Goal: Book appointment/travel/reservation

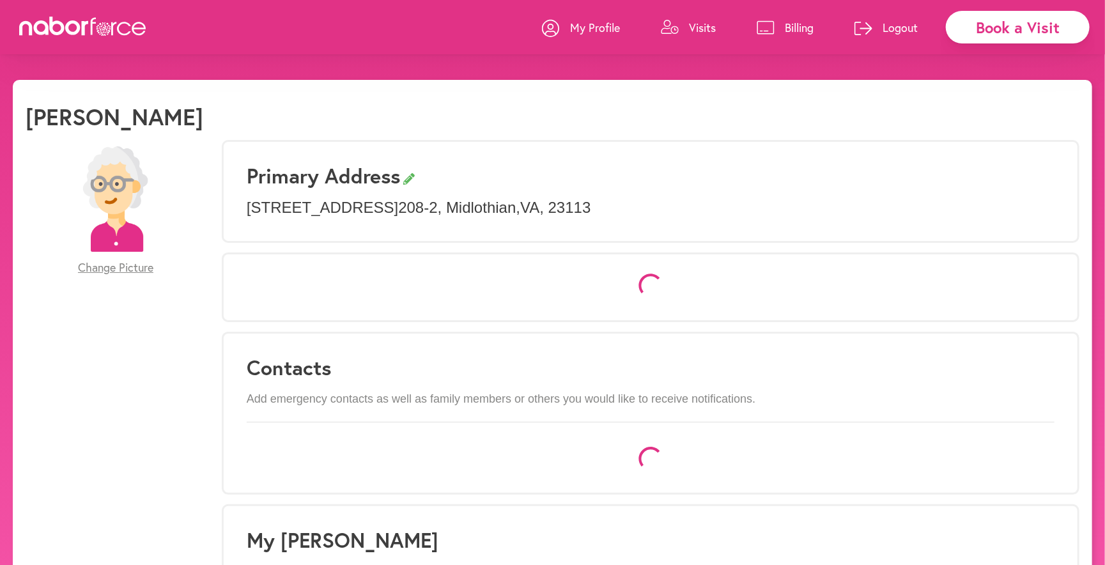
select select "*"
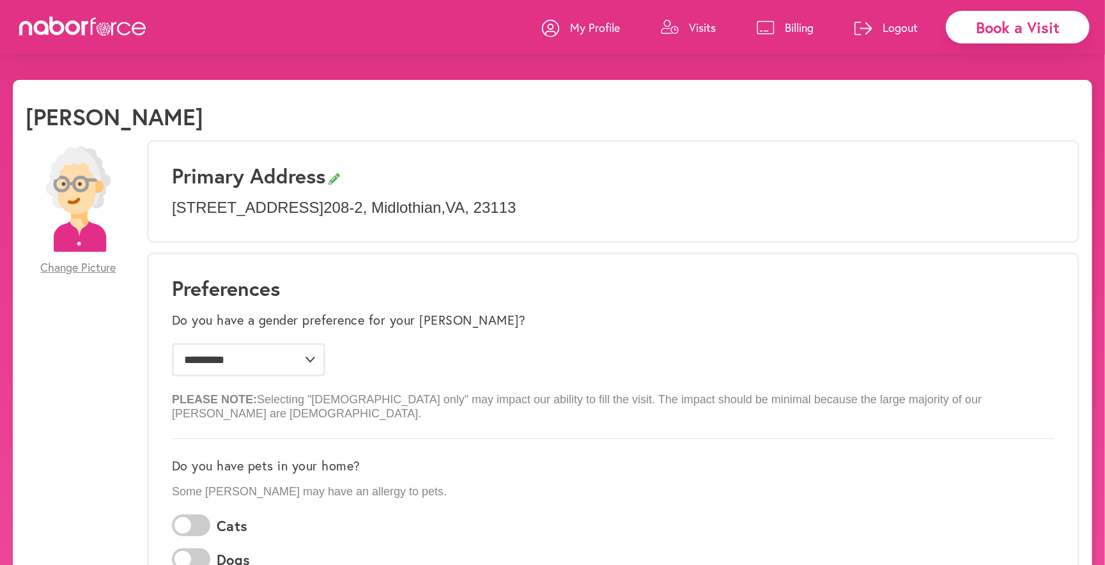
click at [671, 24] on icon at bounding box center [670, 27] width 18 height 15
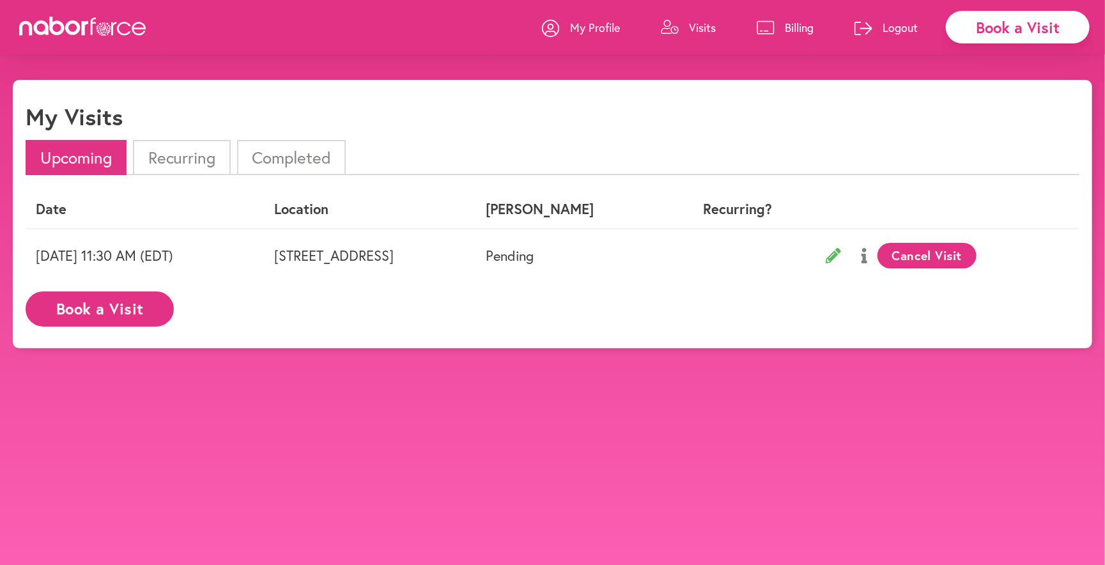
click at [159, 304] on button "Book a Visit" at bounding box center [100, 308] width 148 height 35
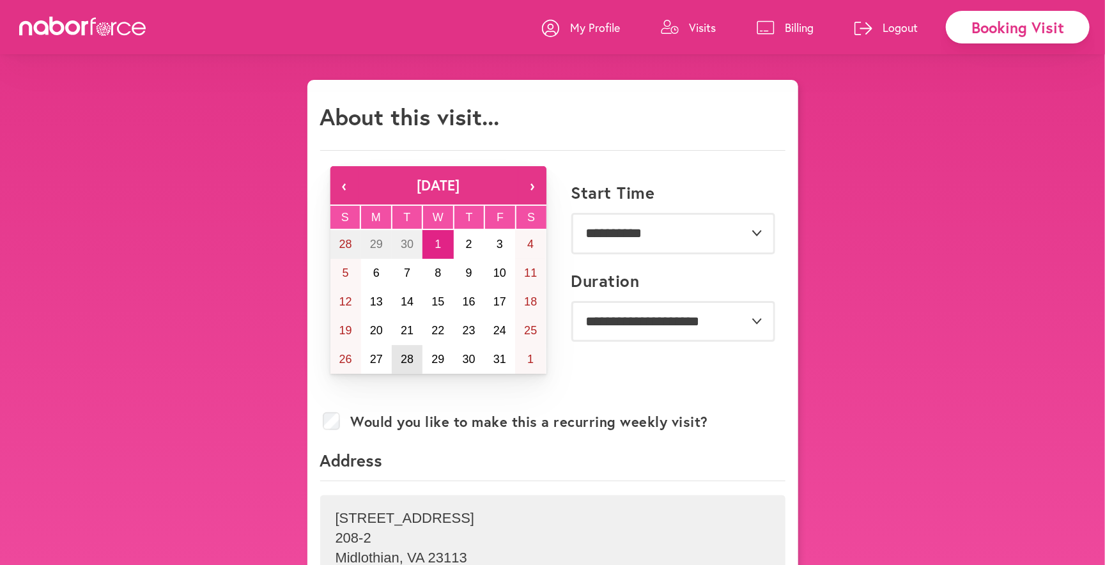
click at [403, 350] on button "28" at bounding box center [407, 359] width 31 height 29
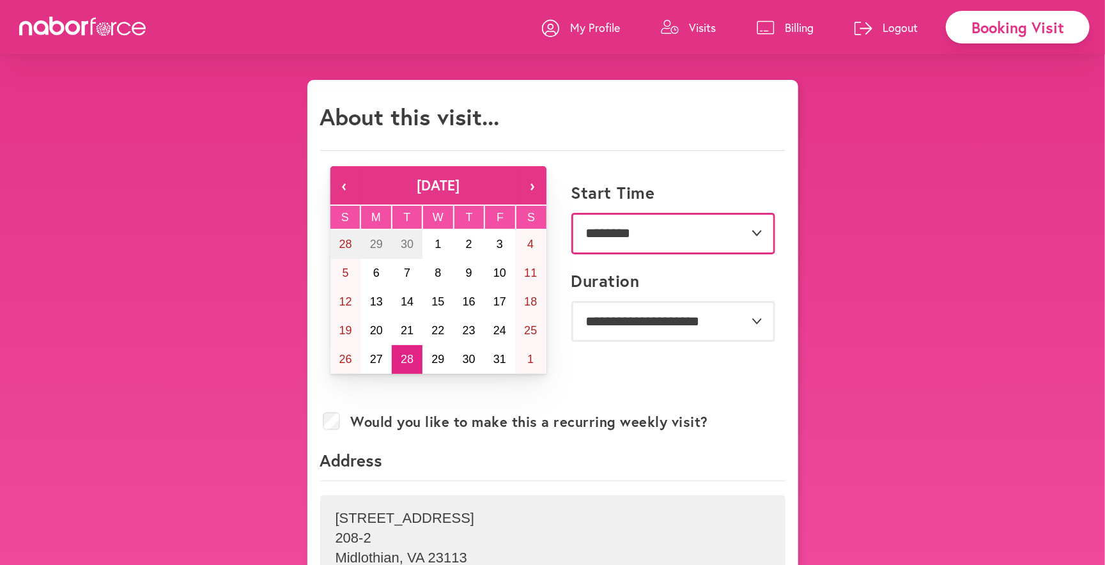
select select "********"
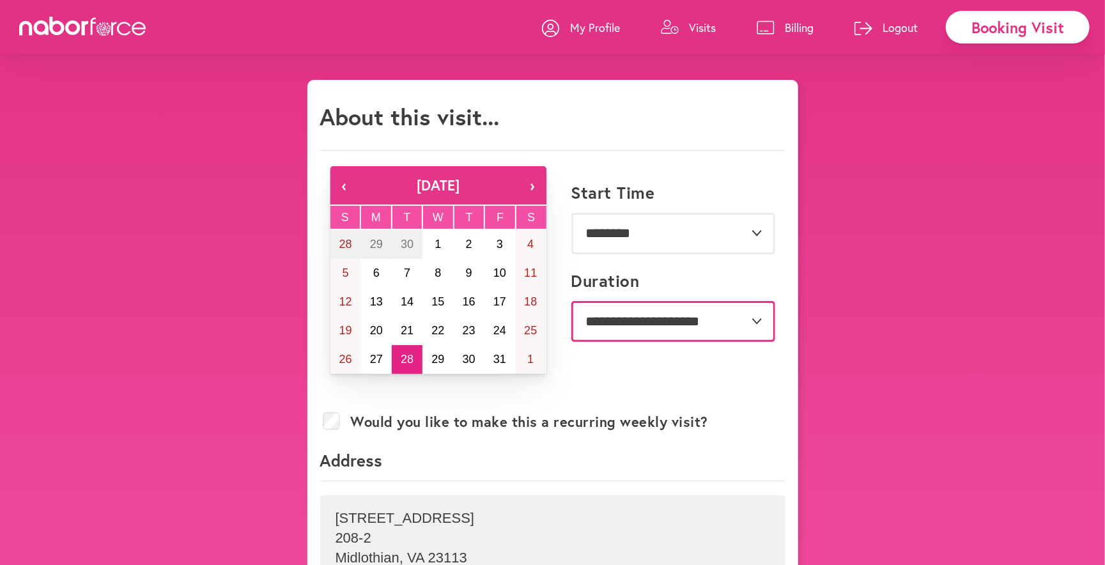
select select "***"
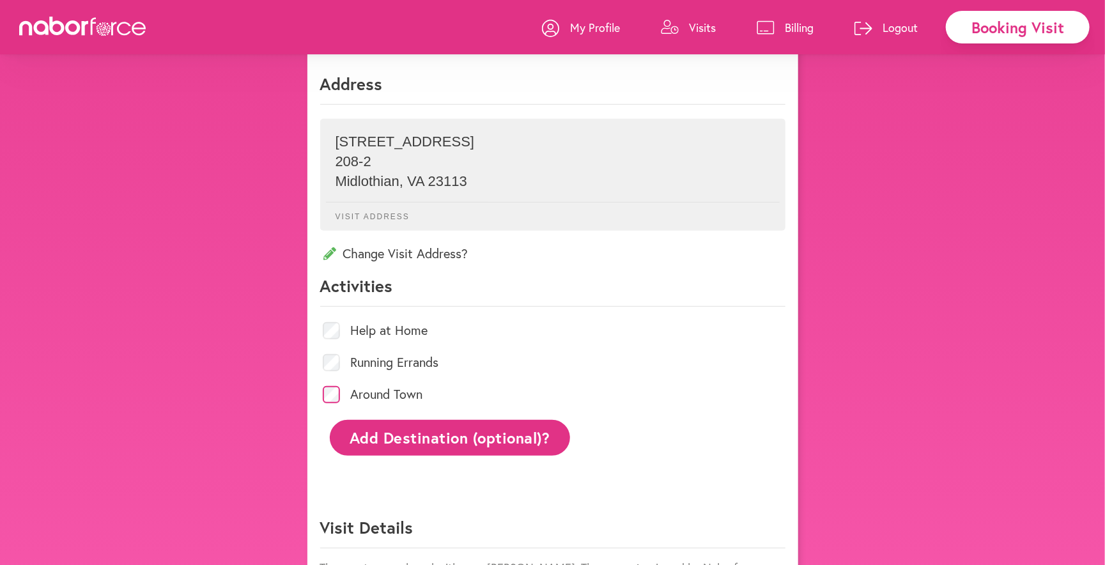
scroll to position [392, 0]
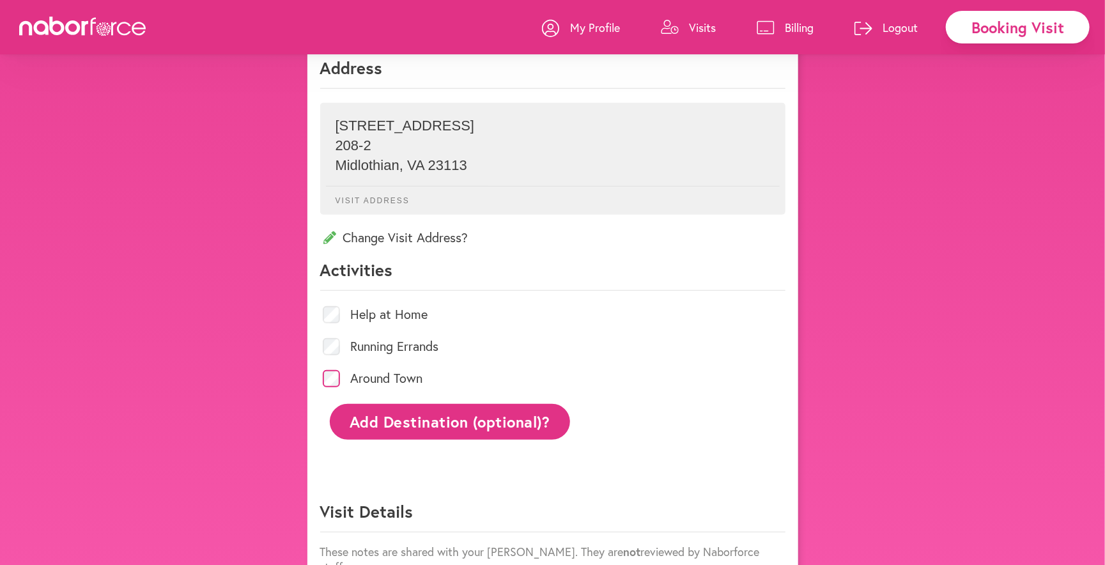
click at [378, 421] on button "Add Destination (optional)?" at bounding box center [450, 421] width 241 height 35
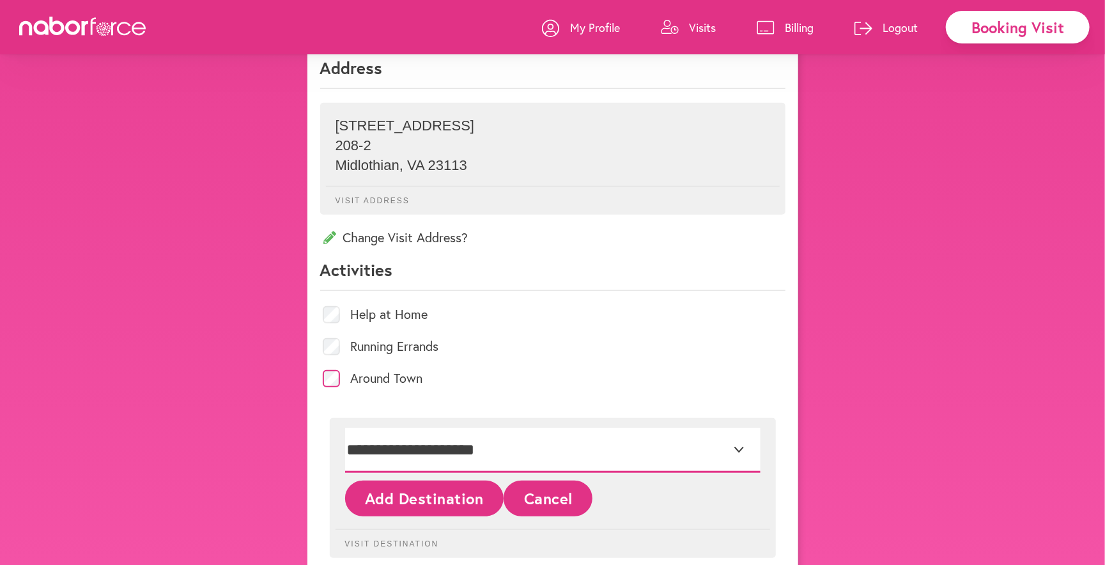
select select "*"
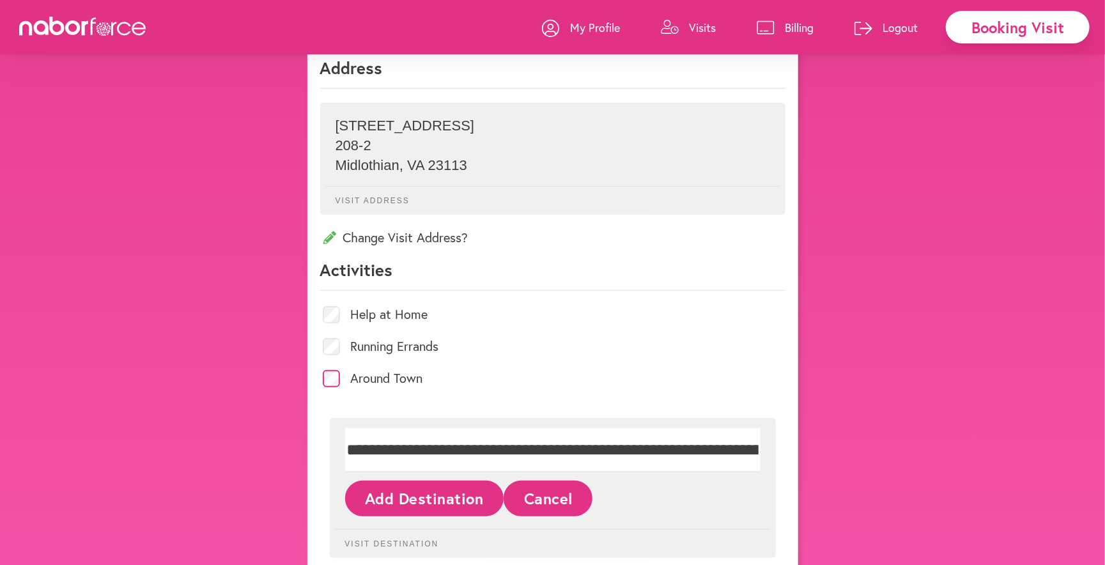
click at [406, 500] on button "Add Destination" at bounding box center [424, 498] width 159 height 35
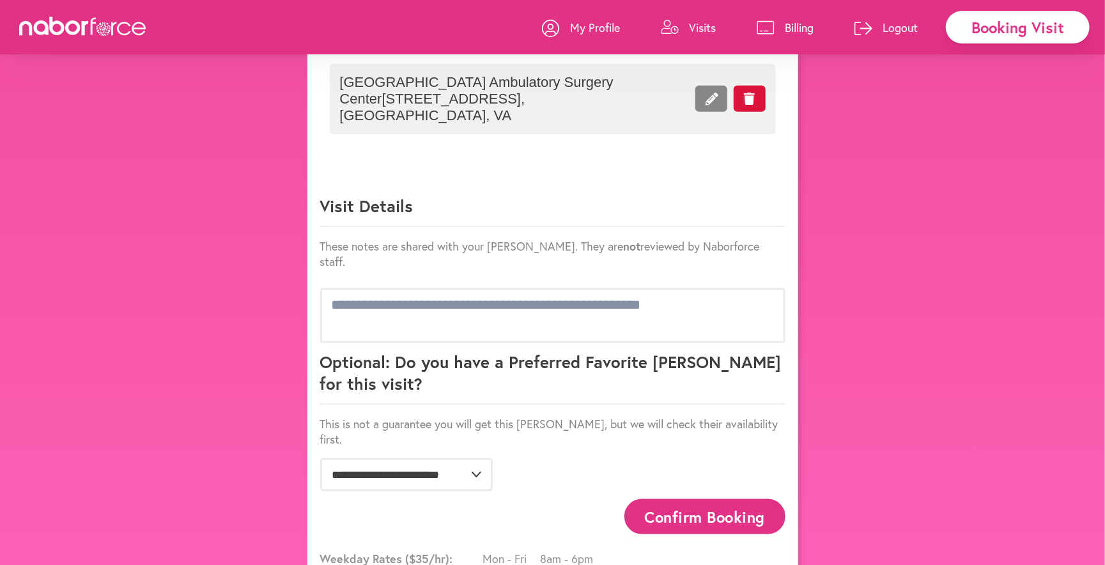
scroll to position [786, 0]
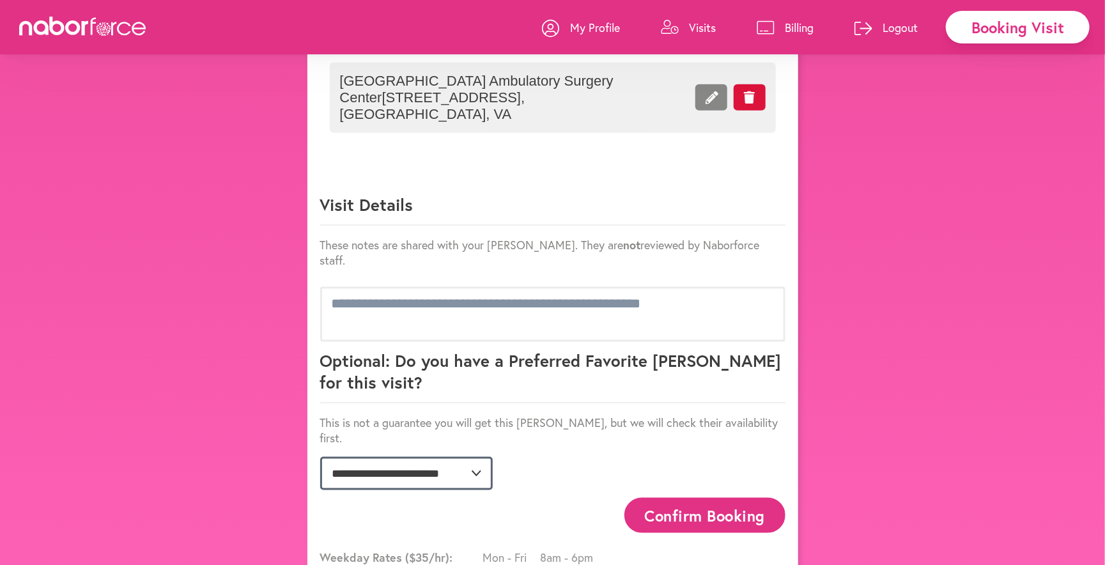
select select "**********"
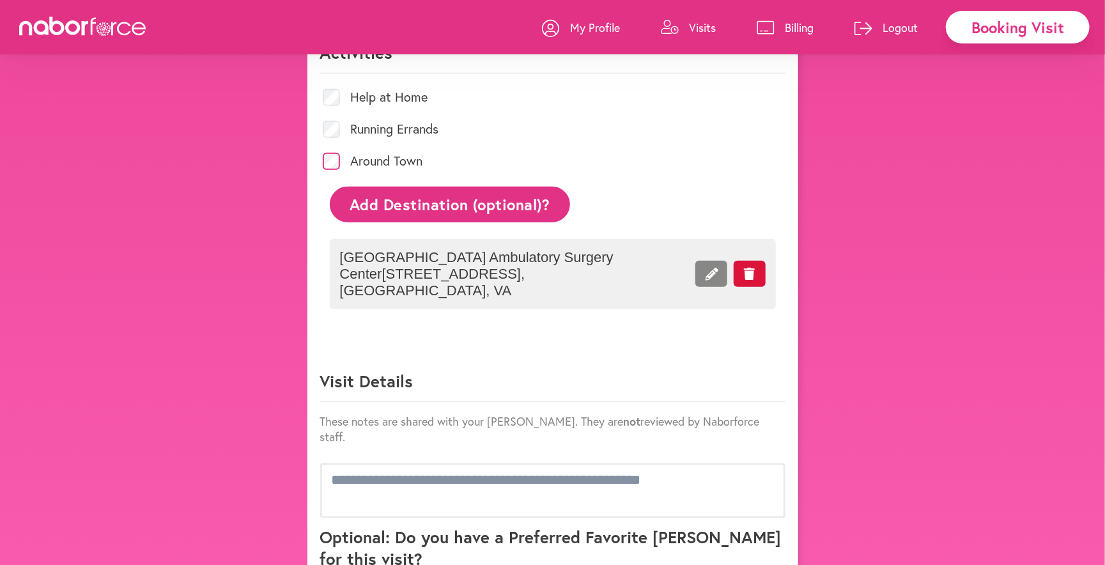
scroll to position [610, 0]
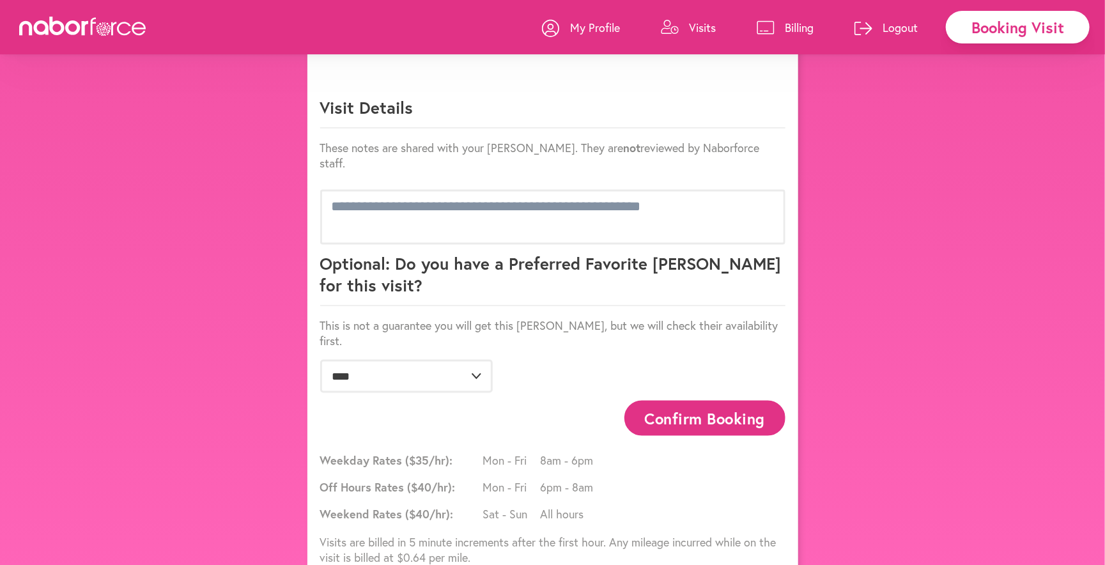
click at [662, 401] on button "Confirm Booking" at bounding box center [704, 418] width 161 height 35
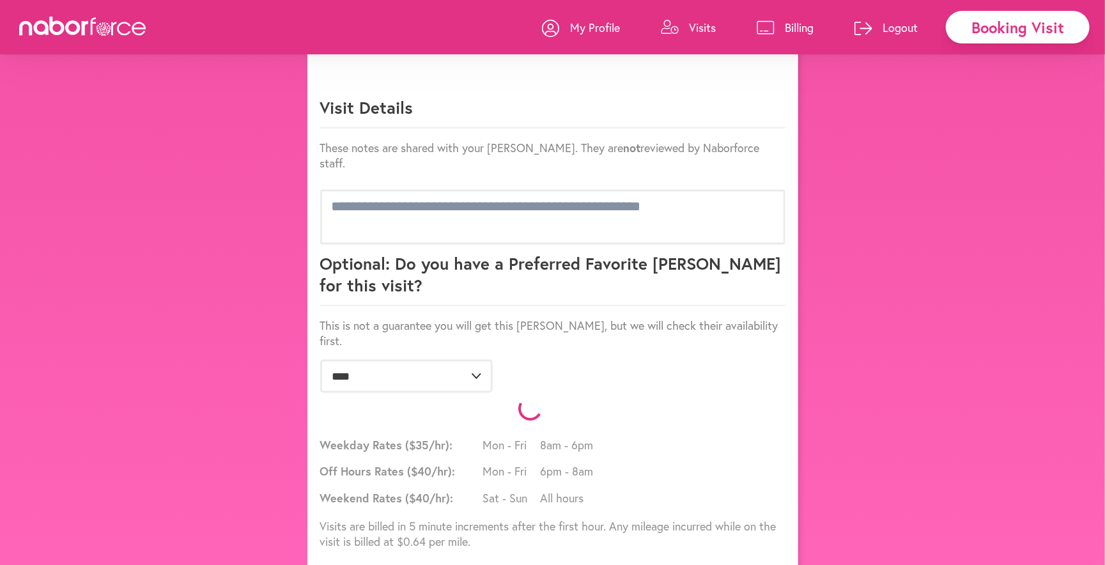
scroll to position [868, 0]
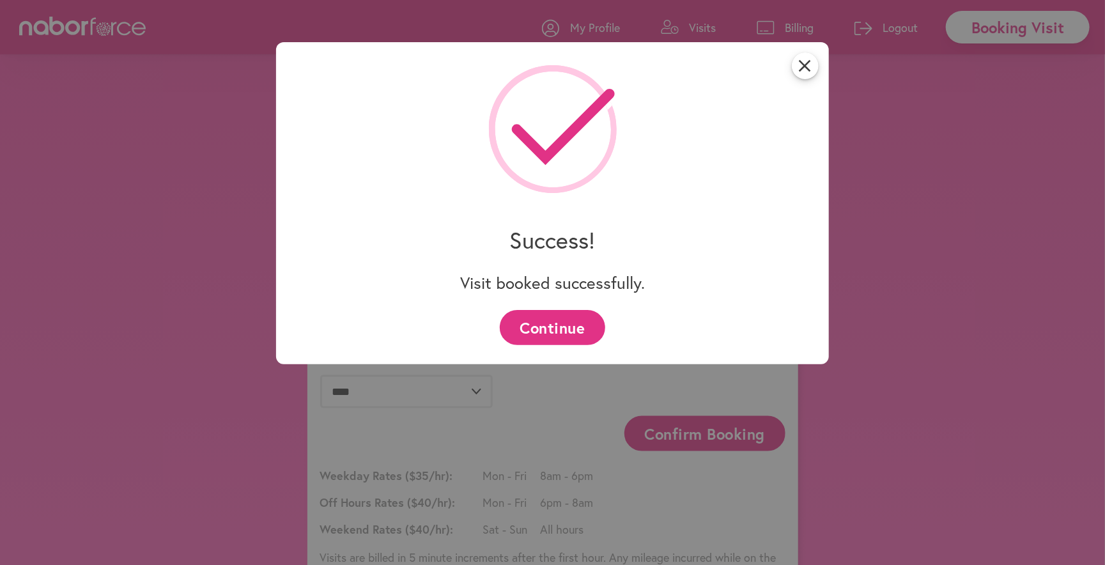
click at [565, 327] on button "Continue" at bounding box center [552, 327] width 105 height 35
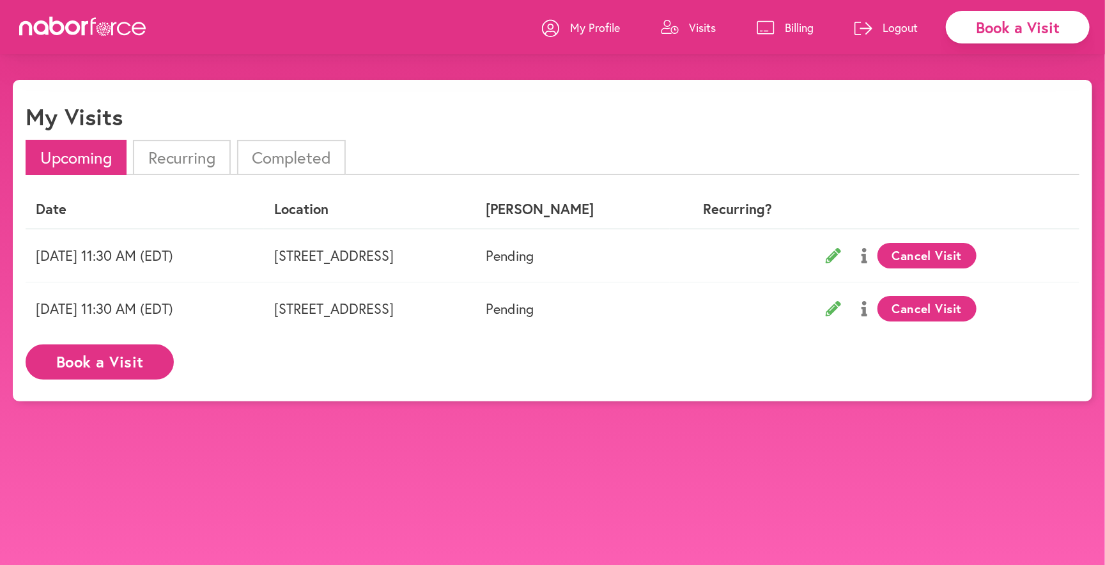
click at [591, 28] on p "My Profile" at bounding box center [595, 27] width 50 height 15
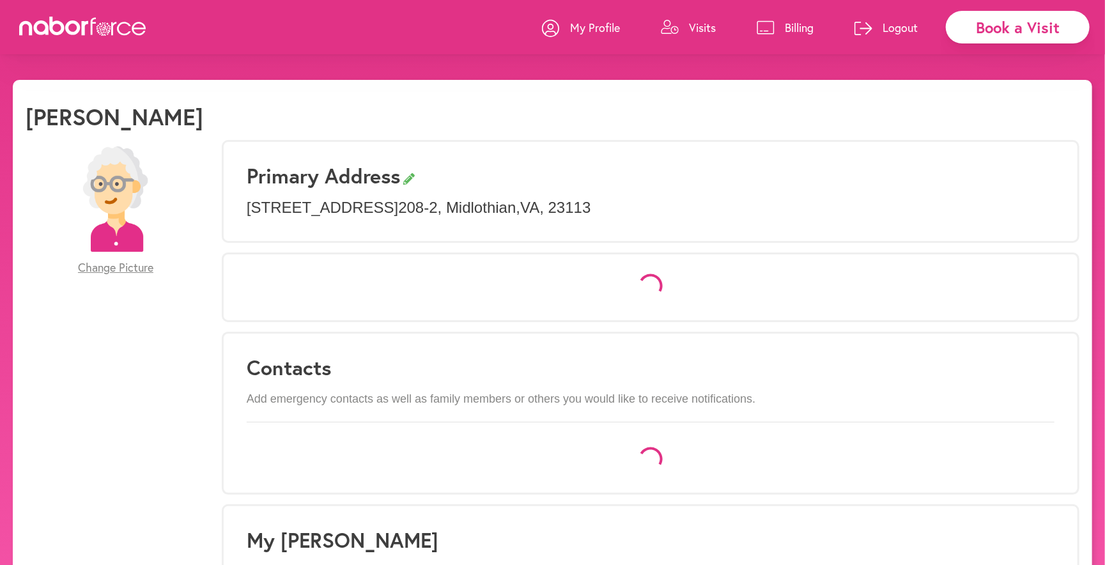
select select "*"
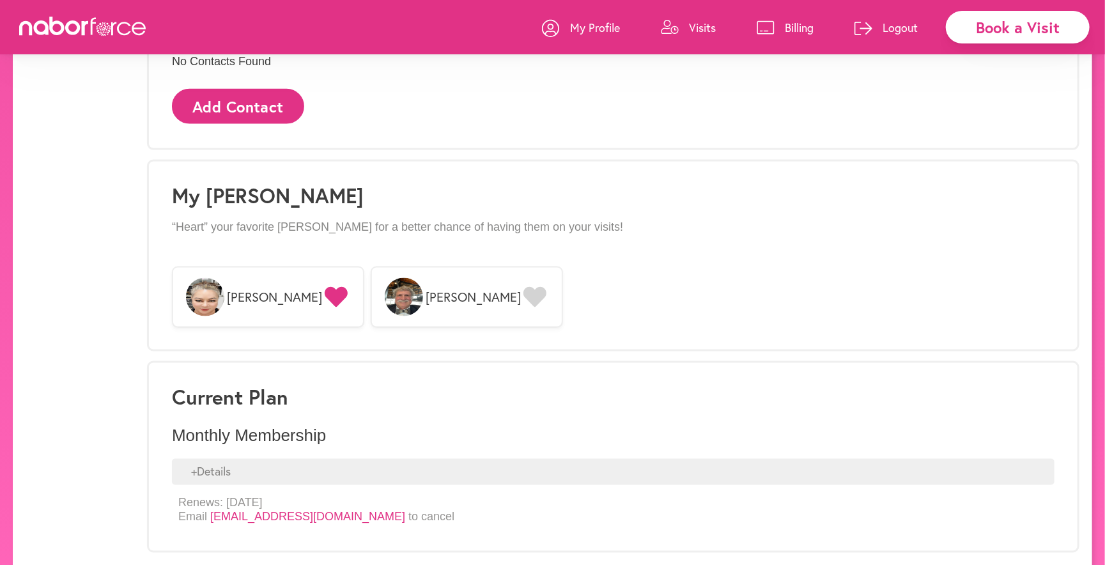
scroll to position [885, 0]
